Goal: Information Seeking & Learning: Learn about a topic

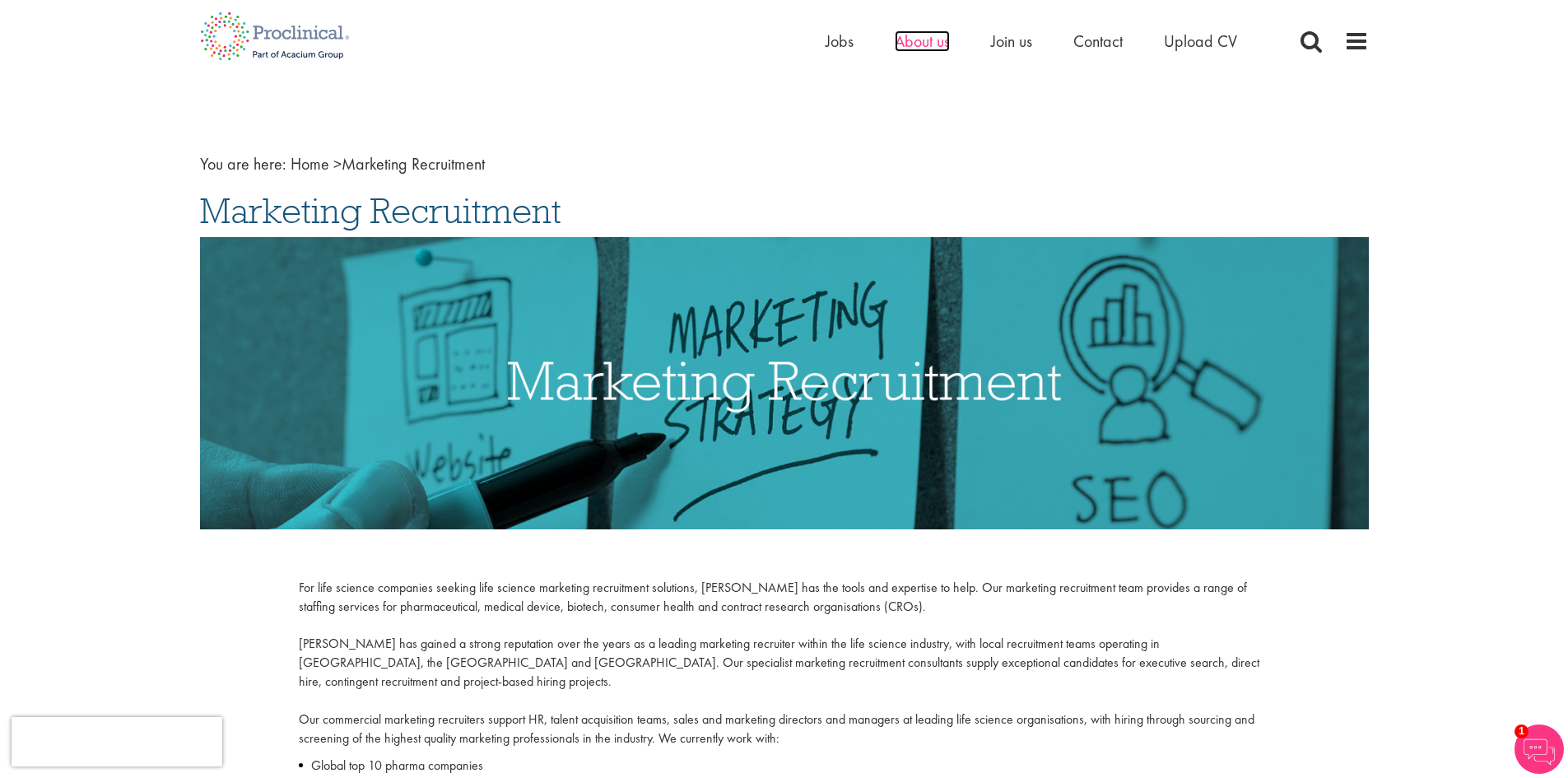
click at [911, 44] on span "About us" at bounding box center [922, 42] width 55 height 22
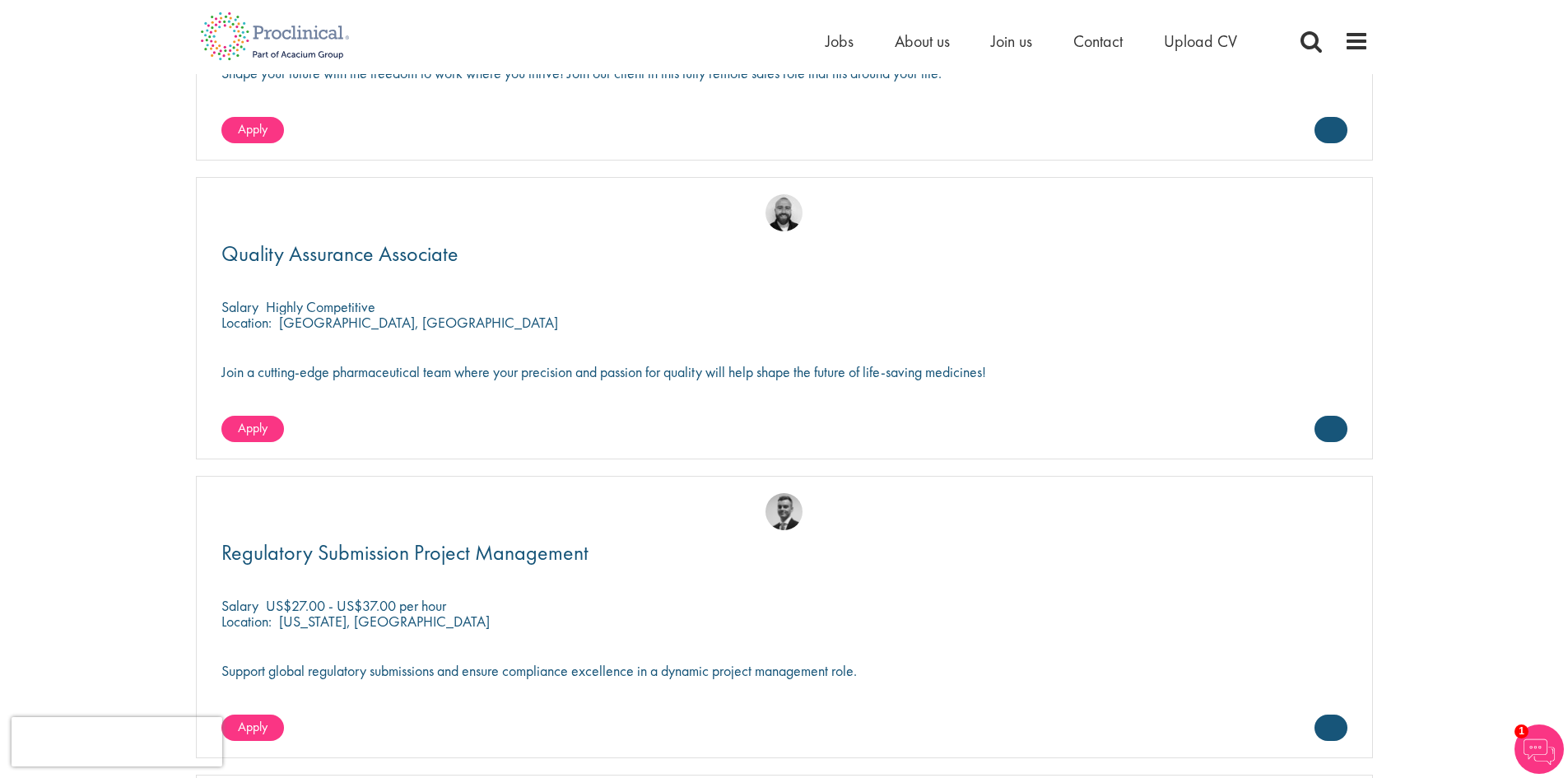
scroll to position [3374, 0]
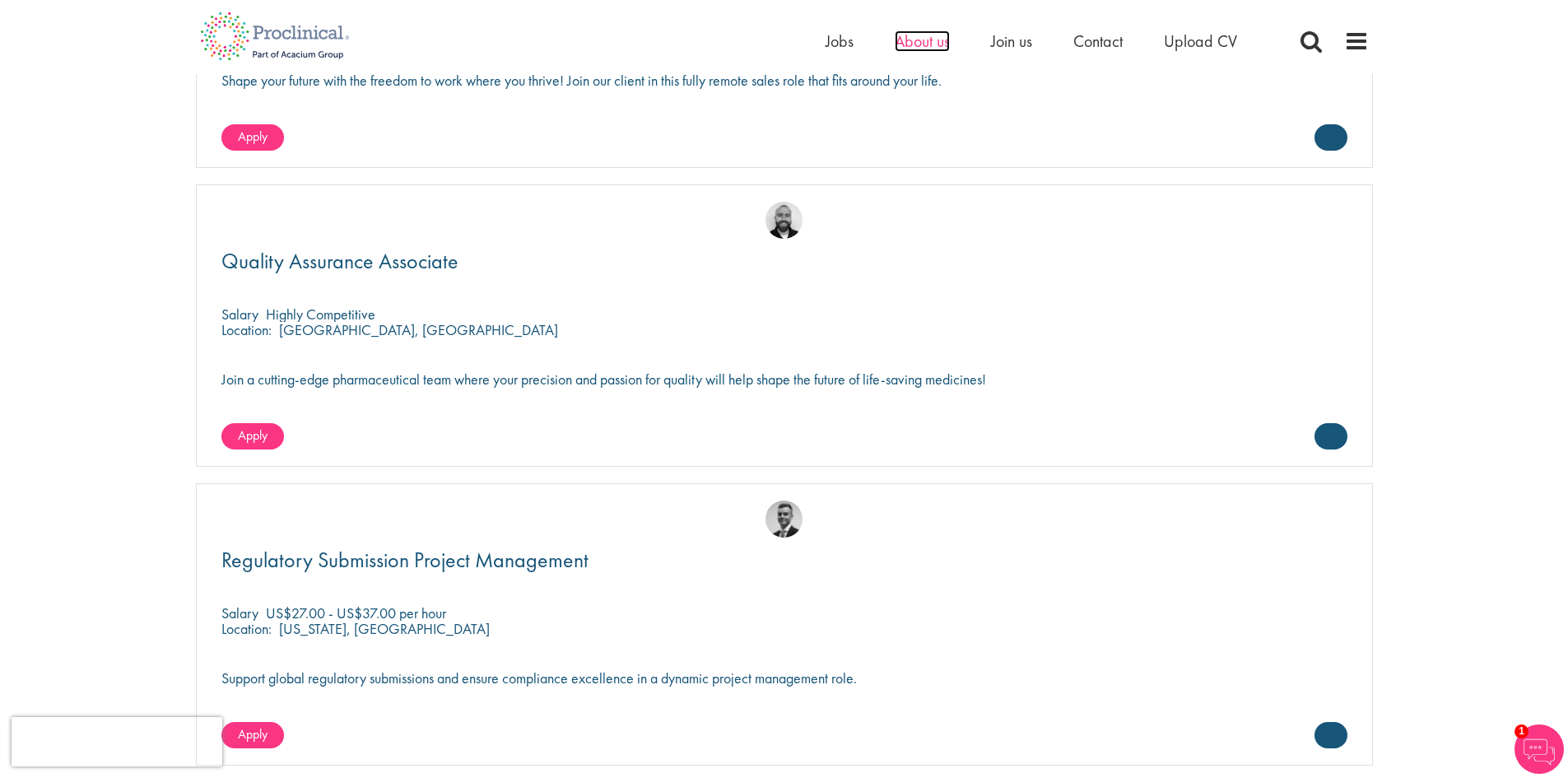
click at [920, 44] on span "About us" at bounding box center [922, 42] width 55 height 22
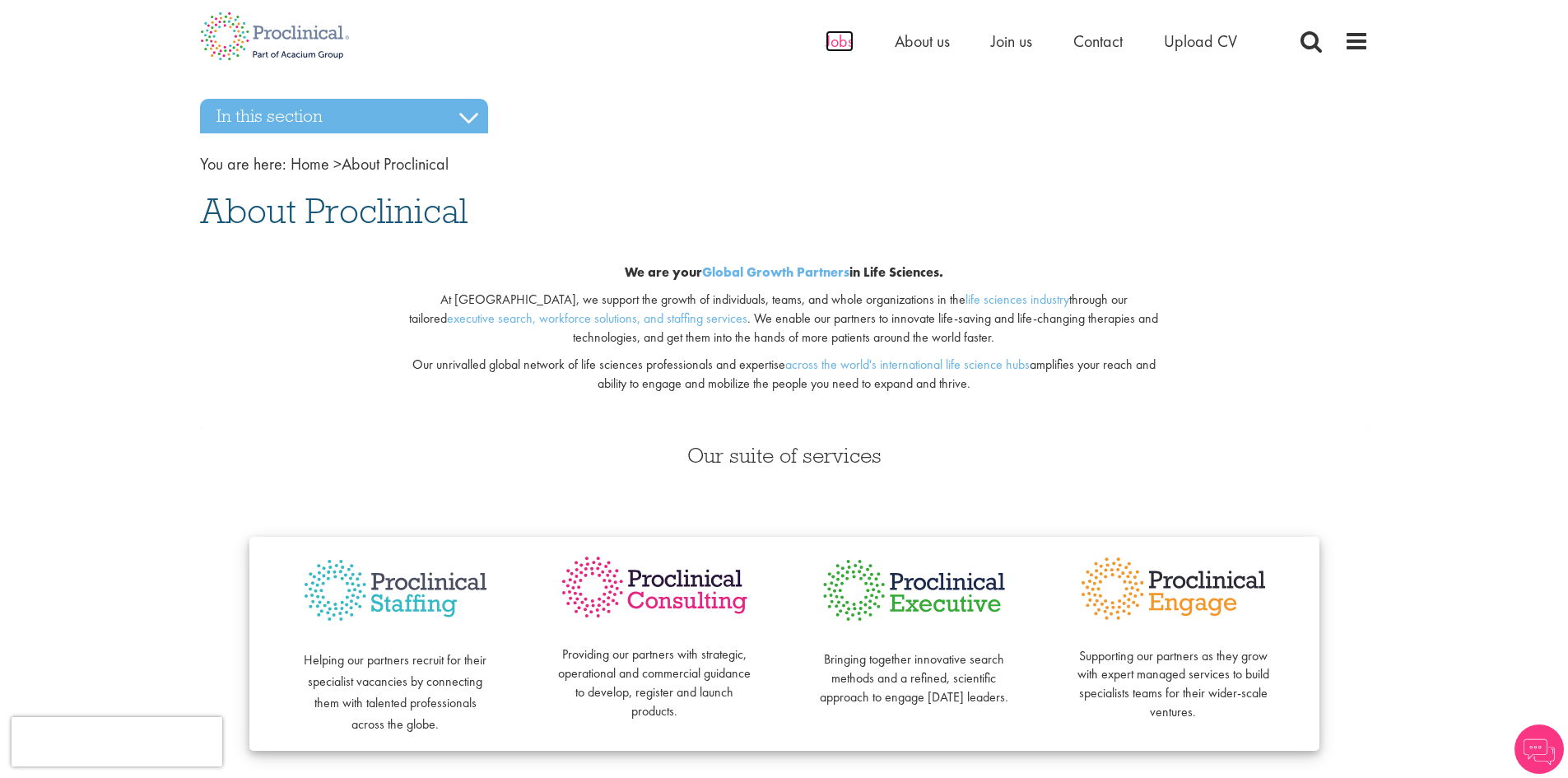
click at [830, 42] on span "Jobs" at bounding box center [840, 42] width 28 height 22
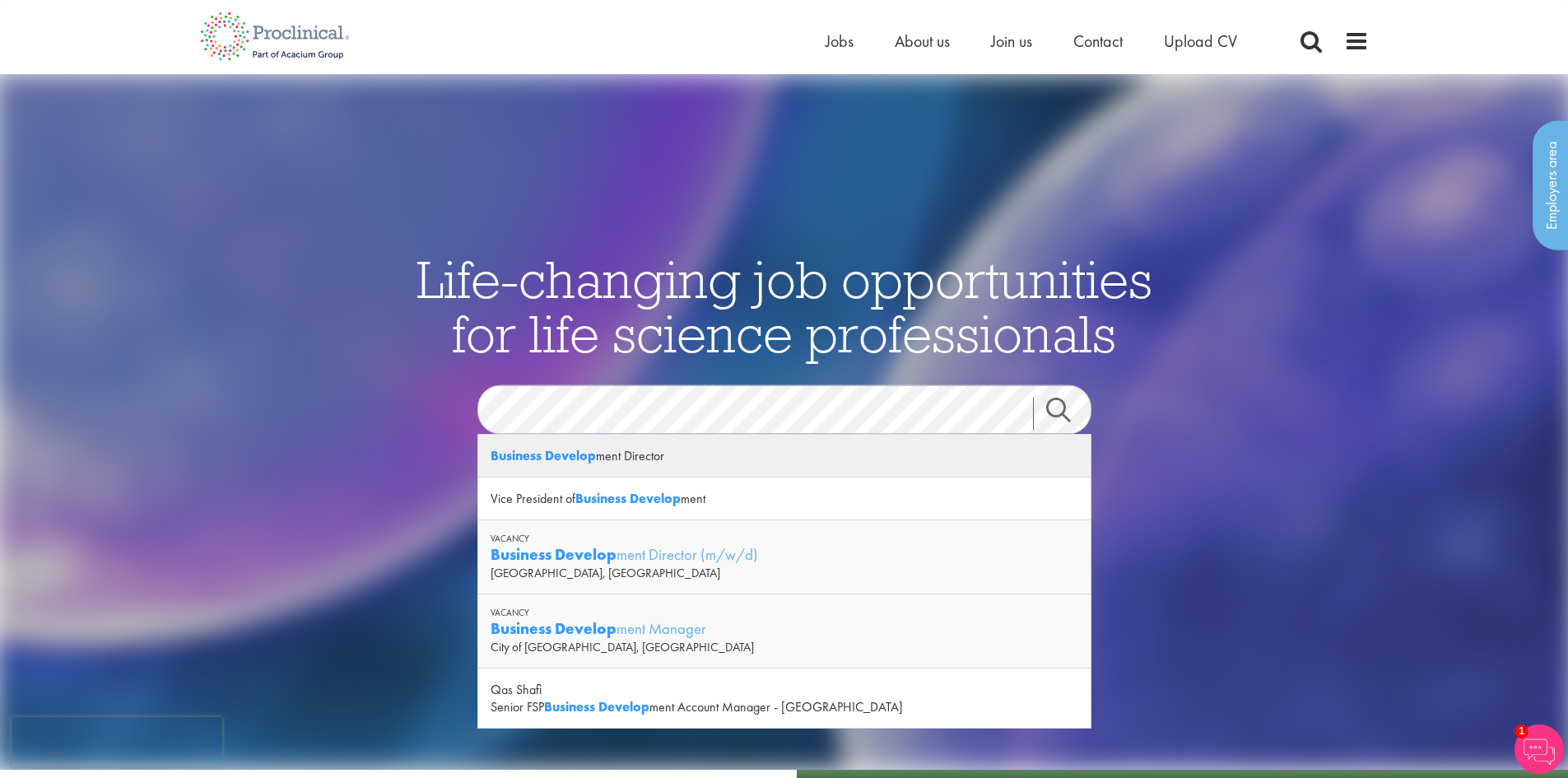
click at [528, 458] on strong "Business Develop" at bounding box center [543, 455] width 105 height 17
